Goal: Download file/media

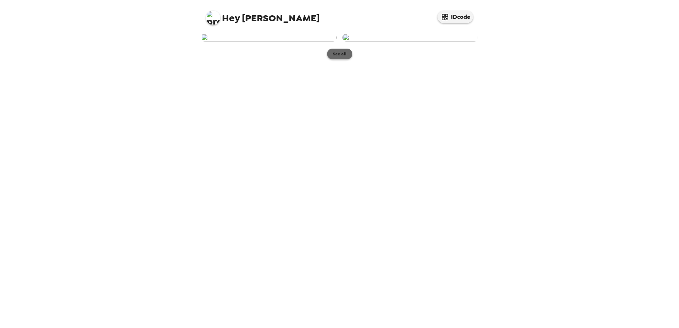
click at [338, 59] on button "See all" at bounding box center [339, 54] width 25 height 11
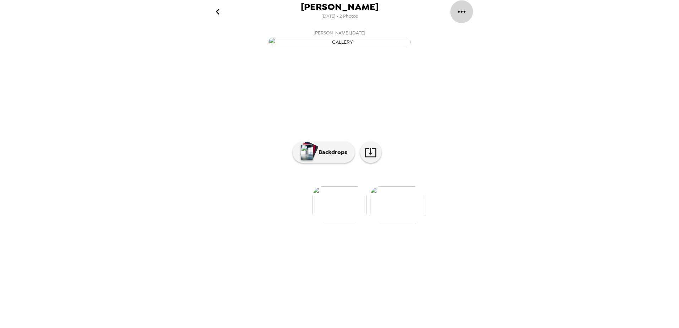
click at [460, 9] on icon "gallery menu" at bounding box center [461, 11] width 11 height 11
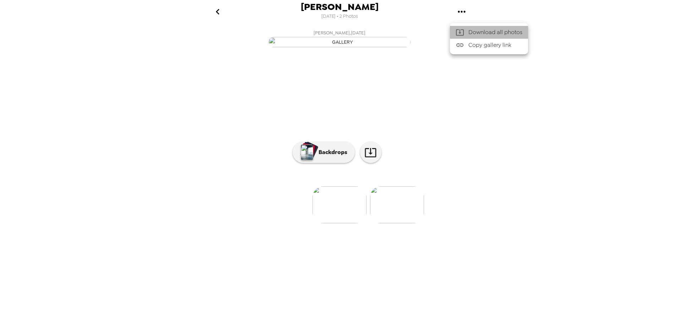
click at [491, 31] on span "Download all photos" at bounding box center [496, 32] width 54 height 9
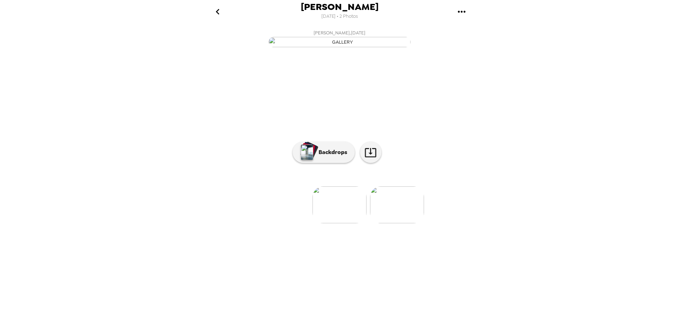
click at [461, 13] on icon "gallery menu" at bounding box center [461, 11] width 11 height 11
click at [466, 46] on div at bounding box center [462, 45] width 13 height 9
click at [373, 159] on icon at bounding box center [370, 152] width 12 height 12
click at [325, 157] on p "Backdrops" at bounding box center [331, 152] width 32 height 9
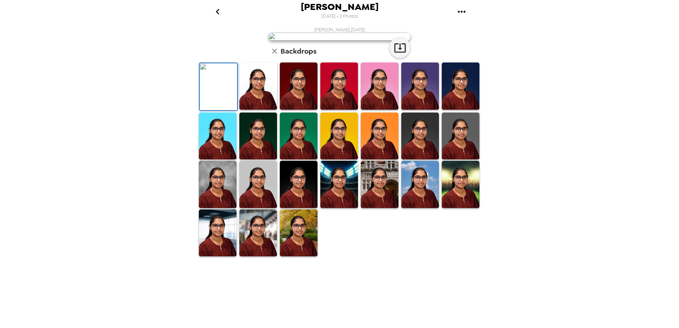
scroll to position [99, 0]
click at [261, 110] on img at bounding box center [258, 86] width 38 height 47
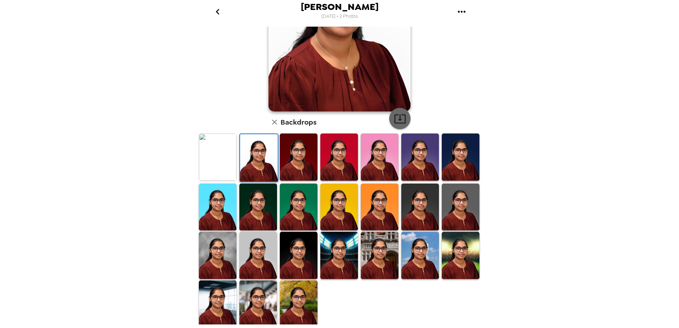
click at [396, 116] on icon "button" at bounding box center [400, 119] width 12 height 12
click at [420, 162] on img at bounding box center [420, 157] width 38 height 47
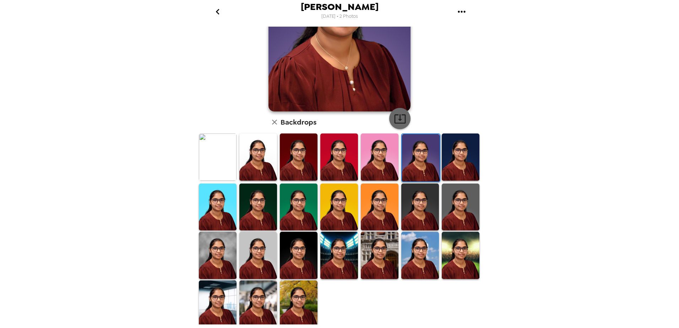
click at [396, 120] on icon "button" at bounding box center [400, 119] width 12 height 12
drag, startPoint x: 301, startPoint y: 212, endPoint x: 320, endPoint y: 193, distance: 27.1
click at [301, 212] on img at bounding box center [299, 207] width 38 height 47
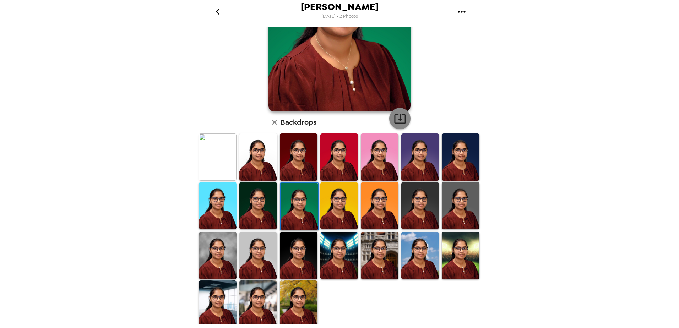
click at [399, 120] on icon "button" at bounding box center [399, 118] width 11 height 9
click at [341, 208] on img at bounding box center [339, 205] width 38 height 47
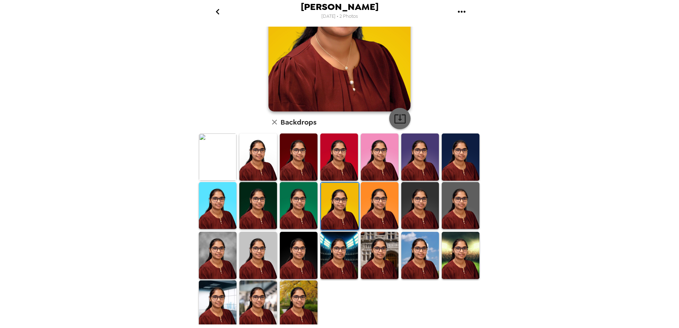
click at [399, 119] on icon "button" at bounding box center [399, 118] width 11 height 9
click at [368, 201] on img at bounding box center [380, 205] width 38 height 47
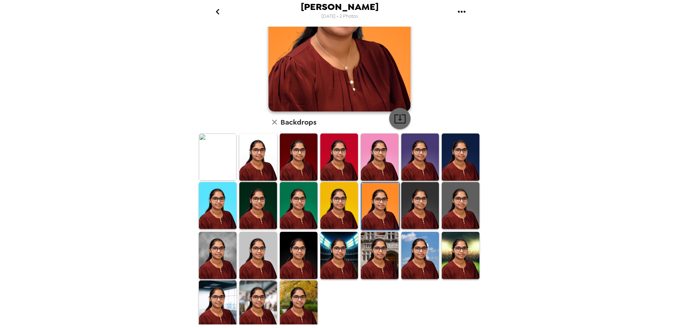
click at [397, 122] on icon "button" at bounding box center [400, 119] width 12 height 12
drag, startPoint x: 404, startPoint y: 211, endPoint x: 393, endPoint y: 139, distance: 72.9
click at [404, 211] on img at bounding box center [420, 205] width 38 height 47
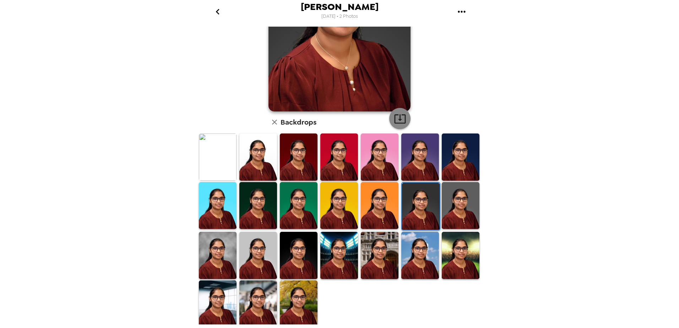
click at [394, 120] on icon "button" at bounding box center [400, 119] width 12 height 12
click at [447, 212] on img at bounding box center [461, 205] width 38 height 47
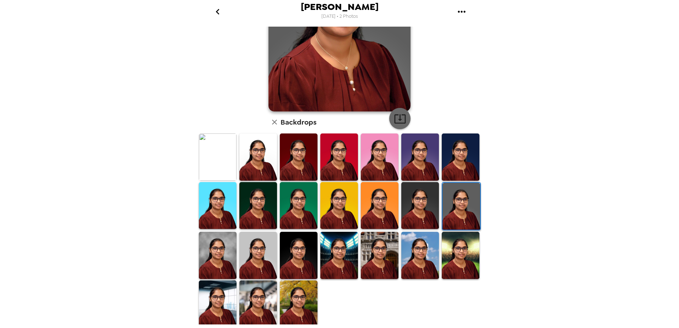
click at [395, 117] on icon "button" at bounding box center [400, 119] width 12 height 12
drag, startPoint x: 223, startPoint y: 261, endPoint x: 235, endPoint y: 258, distance: 12.2
click at [223, 261] on img at bounding box center [218, 255] width 38 height 47
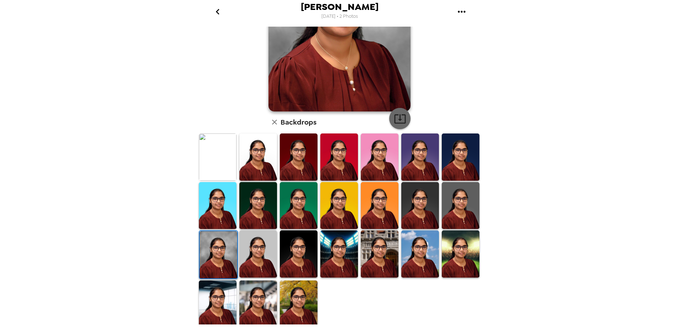
click at [397, 119] on icon "button" at bounding box center [399, 118] width 11 height 9
click at [255, 254] on img at bounding box center [258, 254] width 38 height 47
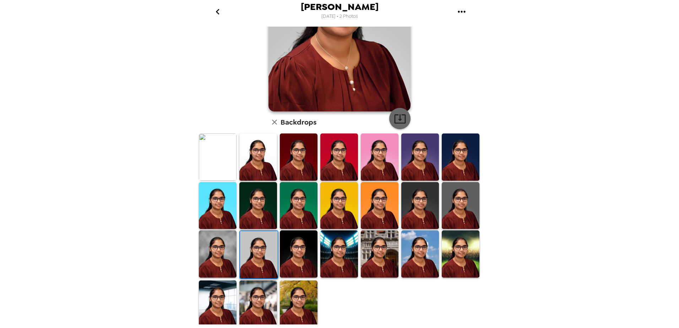
click at [401, 119] on icon "button" at bounding box center [400, 119] width 12 height 12
drag, startPoint x: 306, startPoint y: 255, endPoint x: 399, endPoint y: 139, distance: 148.9
click at [306, 255] on img at bounding box center [299, 254] width 38 height 47
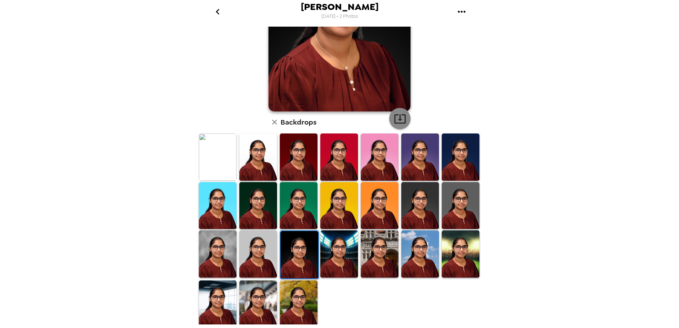
click at [399, 120] on icon "button" at bounding box center [400, 119] width 12 height 12
click at [414, 254] on img at bounding box center [420, 254] width 38 height 47
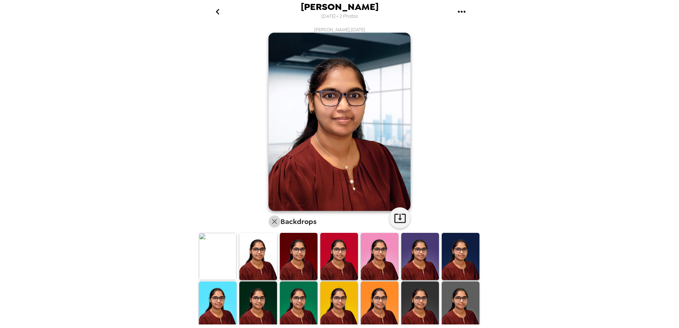
click at [272, 223] on icon "button" at bounding box center [274, 221] width 9 height 9
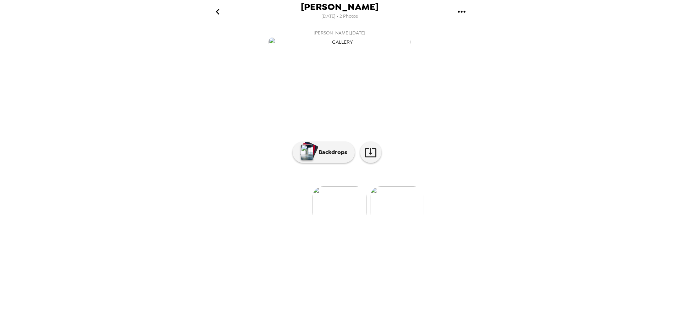
click at [399, 223] on img at bounding box center [397, 205] width 54 height 37
click at [370, 157] on icon at bounding box center [370, 152] width 11 height 9
